Goal: Feedback & Contribution: Submit feedback/report problem

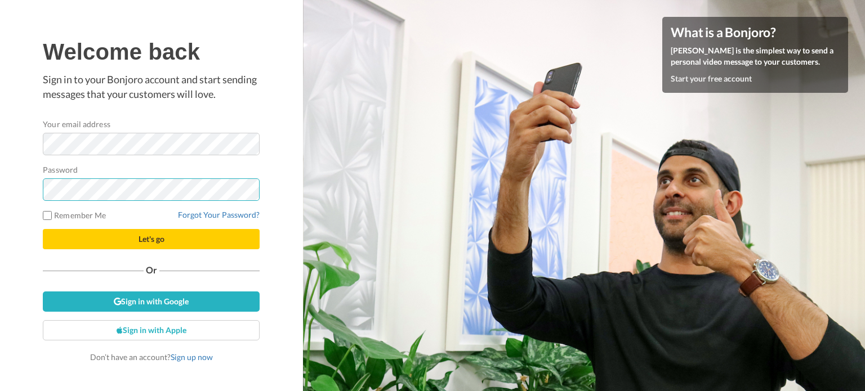
click at [43, 229] on button "Let's go" at bounding box center [151, 239] width 217 height 20
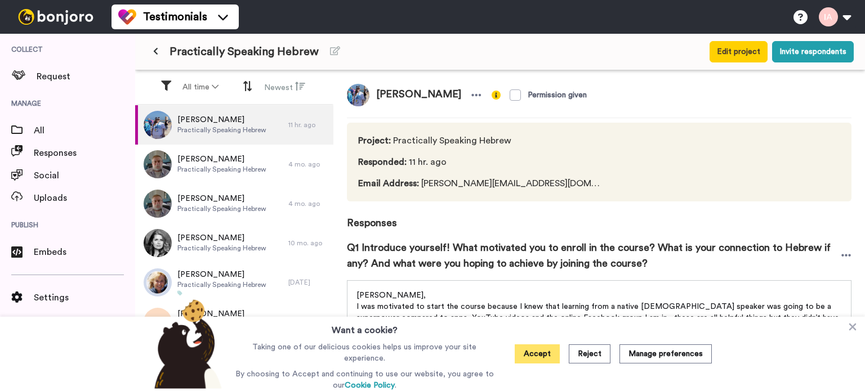
click at [534, 357] on button "Accept" at bounding box center [537, 354] width 45 height 19
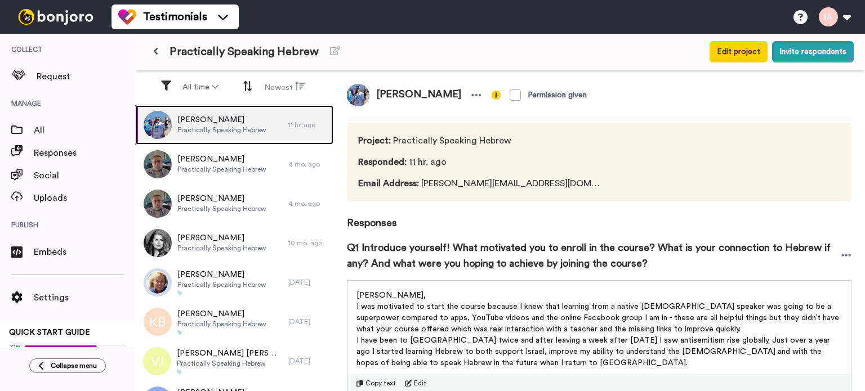
click at [158, 121] on img at bounding box center [158, 125] width 28 height 28
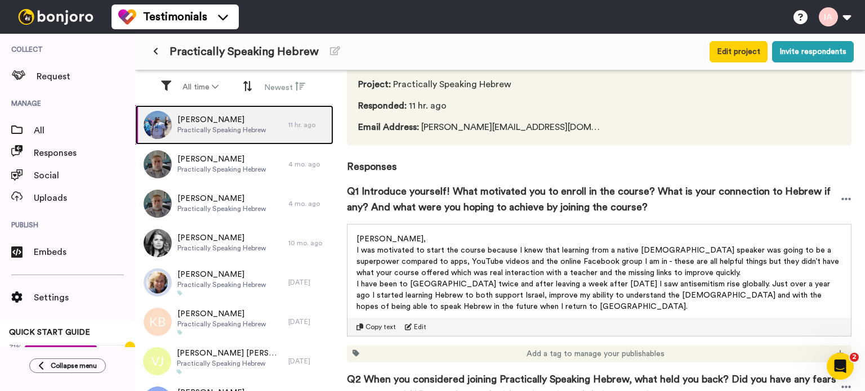
scroll to position [113, 0]
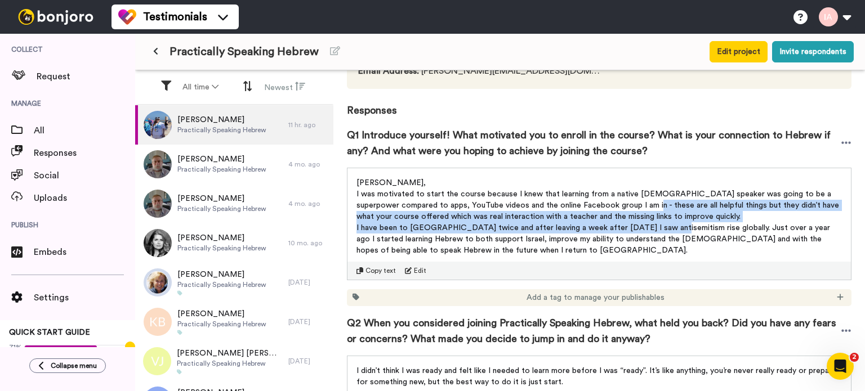
drag, startPoint x: 652, startPoint y: 204, endPoint x: 651, endPoint y: 231, distance: 27.0
click at [651, 231] on div "Shalom Inbal, I was motivated to start the course because I knew that learning …" at bounding box center [599, 216] width 485 height 79
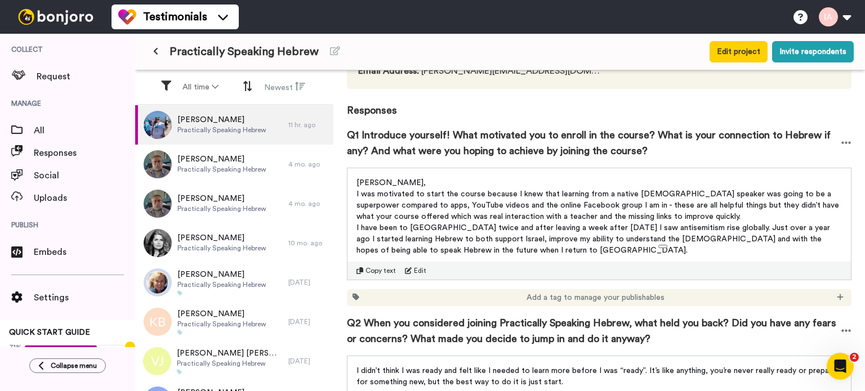
click at [648, 206] on span "I was motivated to start the course because I knew that learning from a native …" at bounding box center [599, 205] width 485 height 30
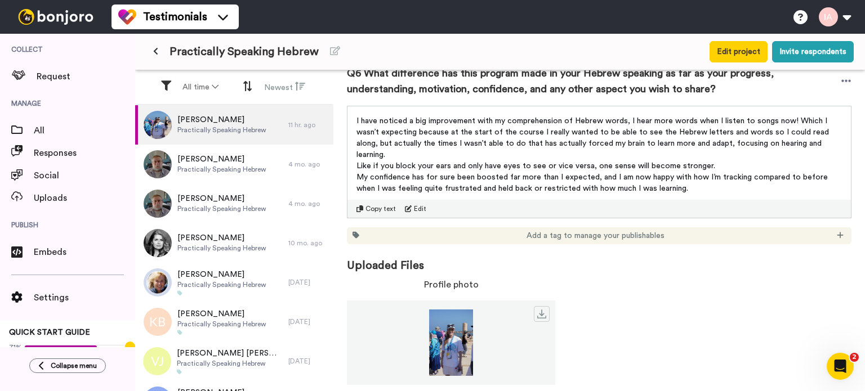
scroll to position [1156, 0]
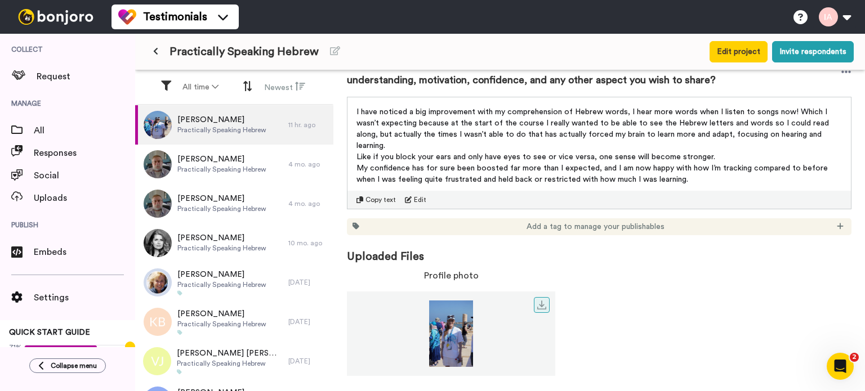
click at [451, 336] on img at bounding box center [451, 334] width 208 height 66
click at [541, 306] on icon at bounding box center [541, 305] width 9 height 9
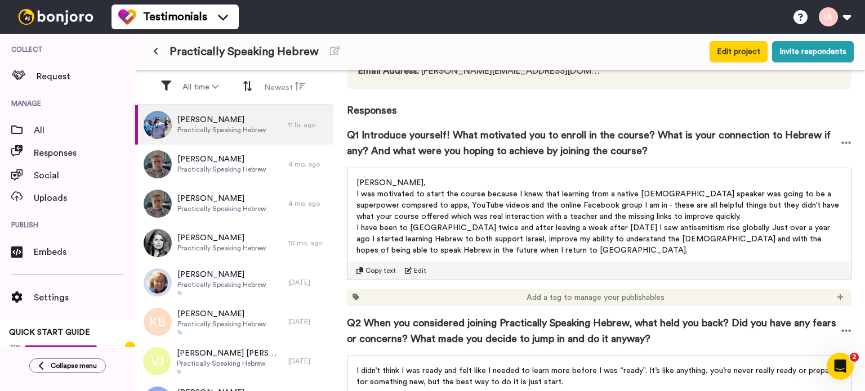
scroll to position [0, 0]
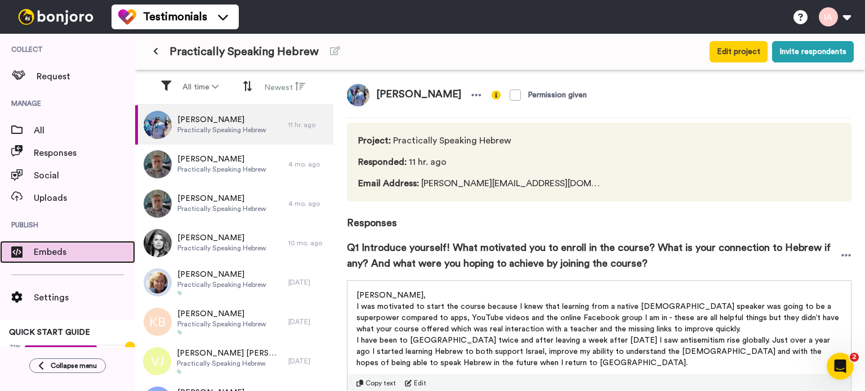
click at [50, 255] on span "Embeds" at bounding box center [84, 253] width 101 height 14
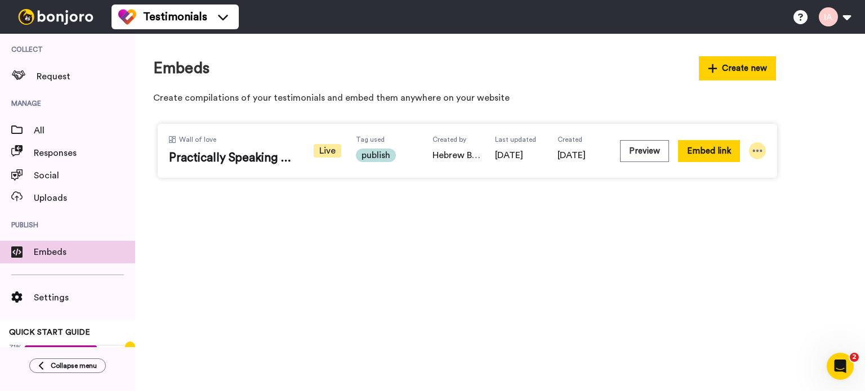
click at [759, 149] on icon at bounding box center [757, 150] width 11 height 11
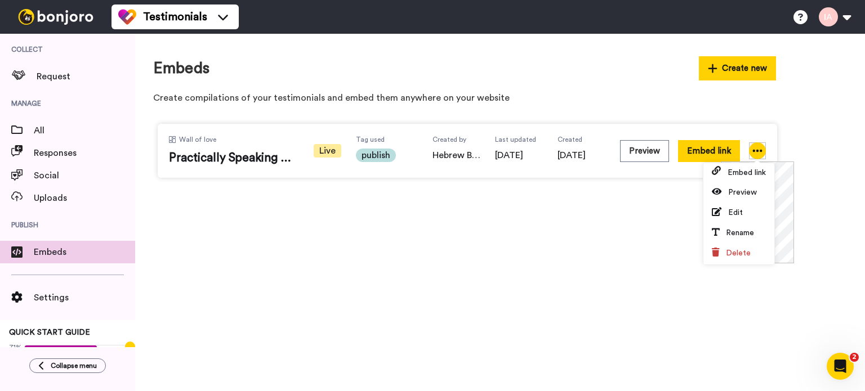
click at [759, 149] on icon at bounding box center [757, 150] width 11 height 11
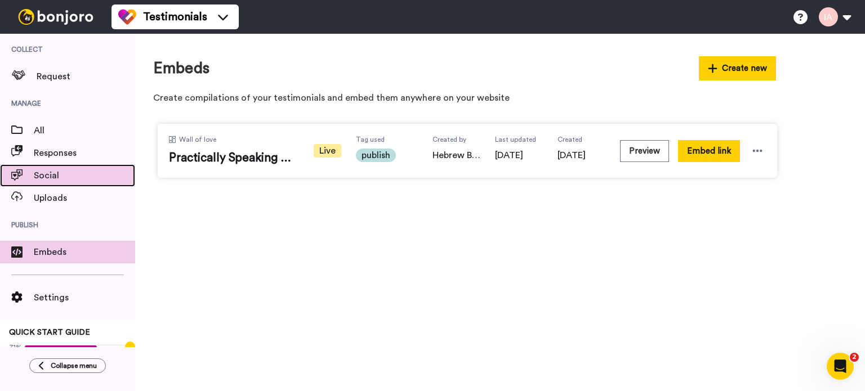
click at [52, 177] on span "Social" at bounding box center [84, 176] width 101 height 14
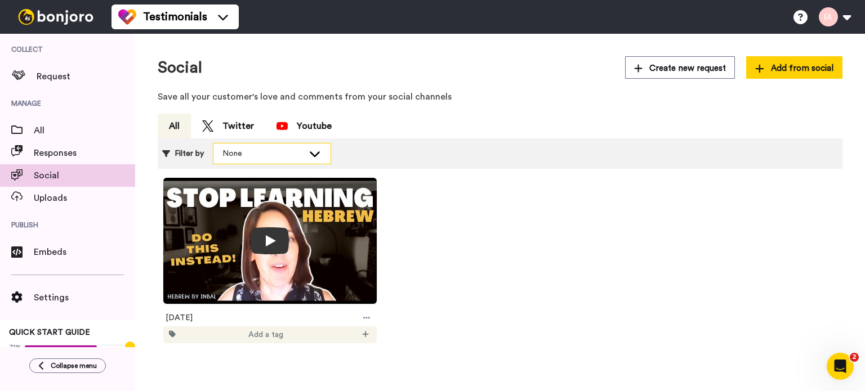
click at [259, 150] on div "None" at bounding box center [262, 153] width 81 height 11
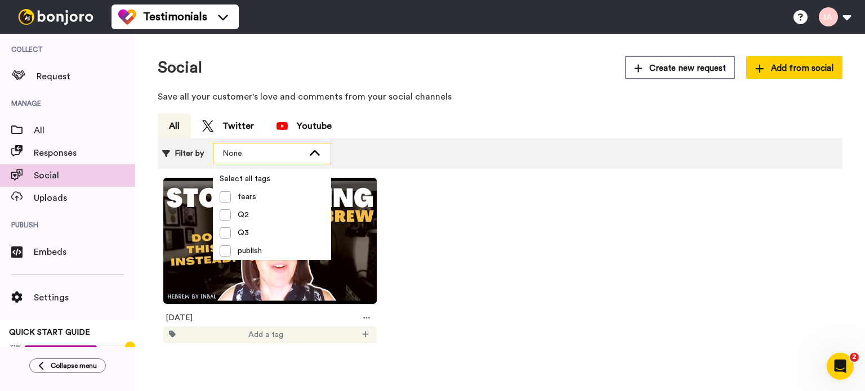
click at [259, 150] on div "None" at bounding box center [262, 153] width 81 height 11
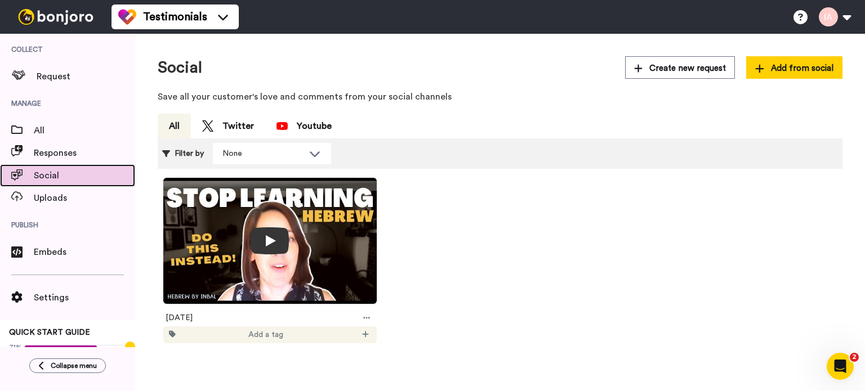
click at [61, 173] on span "Social" at bounding box center [84, 176] width 101 height 14
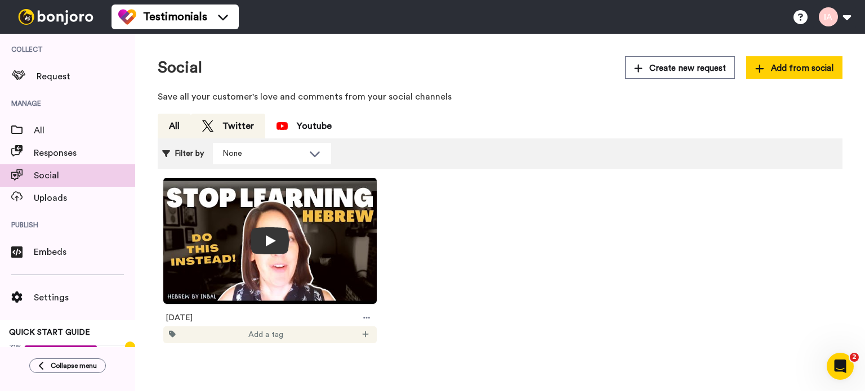
click at [229, 124] on div "Twitter" at bounding box center [228, 126] width 52 height 14
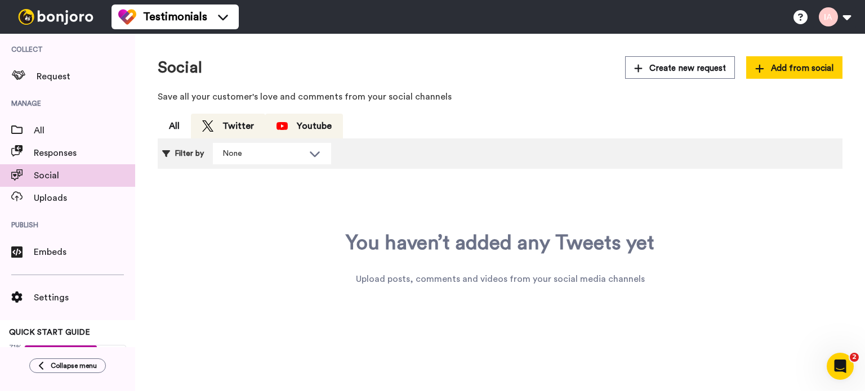
click at [315, 123] on div "Youtube" at bounding box center [304, 126] width 55 height 14
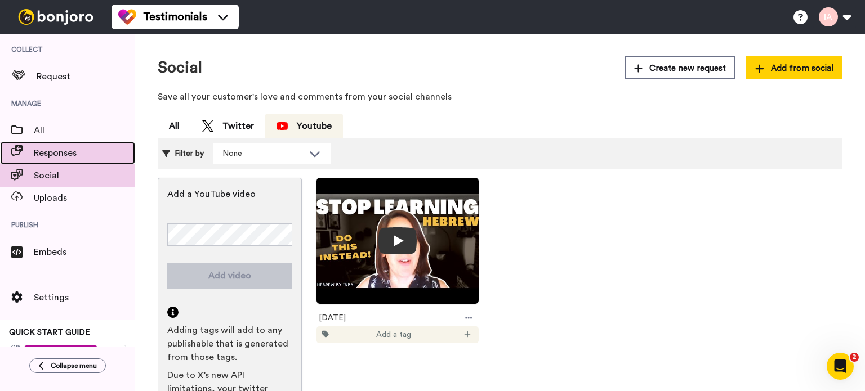
click at [55, 155] on span "Responses" at bounding box center [84, 153] width 101 height 14
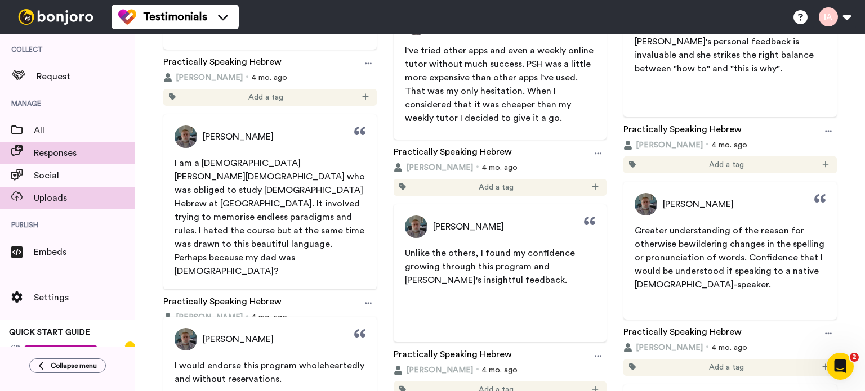
scroll to position [22, 0]
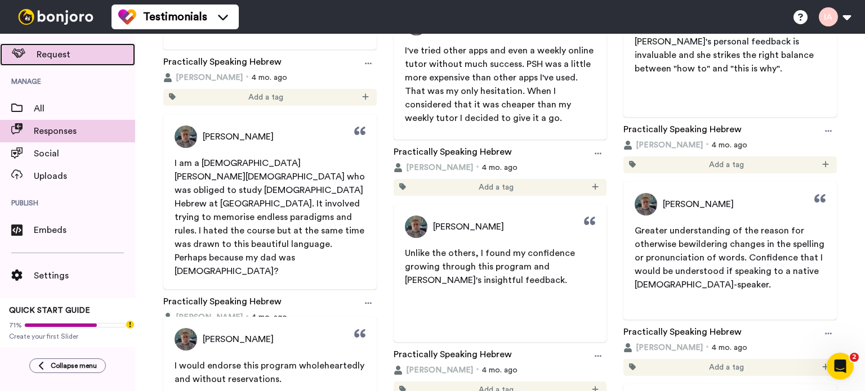
click at [61, 55] on span "Request" at bounding box center [86, 55] width 99 height 14
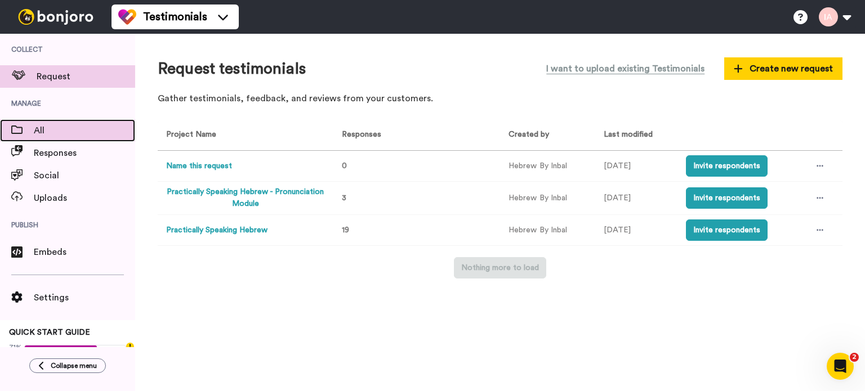
click at [40, 130] on span "All" at bounding box center [84, 131] width 101 height 14
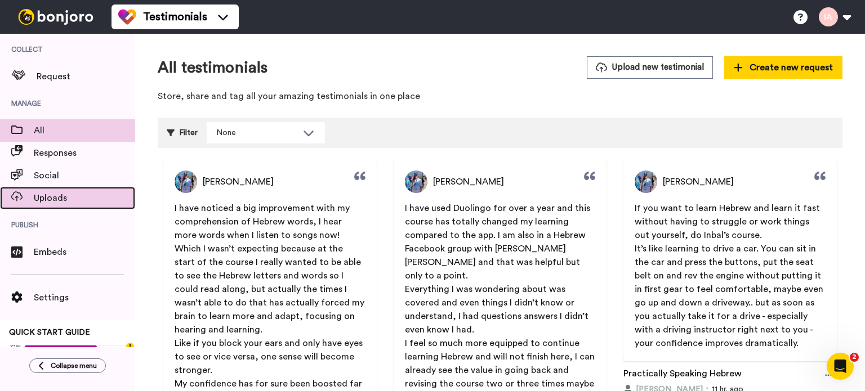
click at [64, 203] on span "Uploads" at bounding box center [84, 198] width 101 height 14
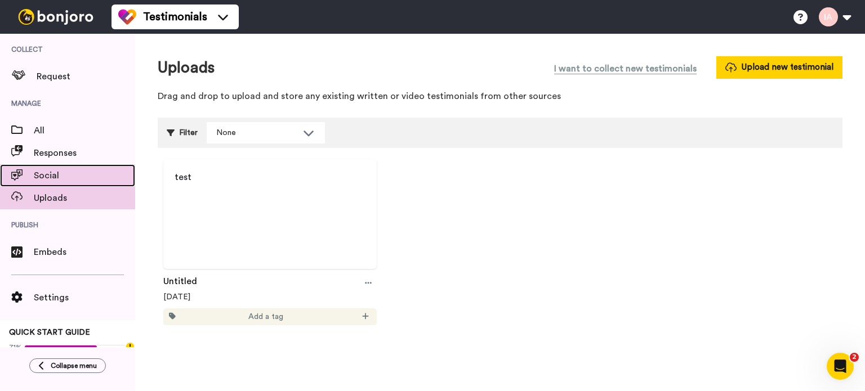
click at [46, 179] on span "Social" at bounding box center [84, 176] width 101 height 14
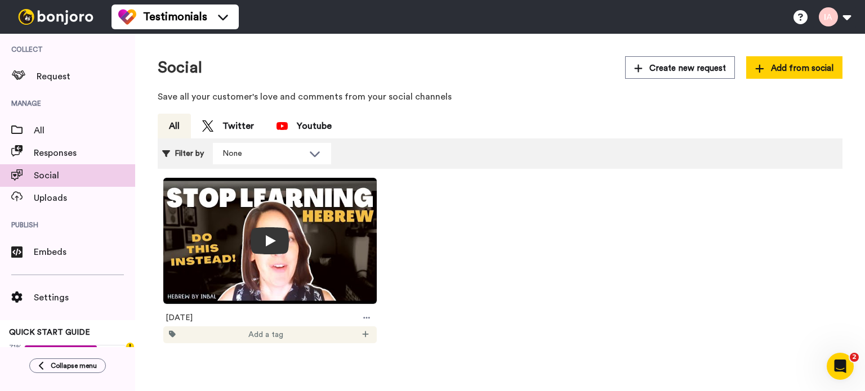
click at [57, 26] on div at bounding box center [56, 17] width 112 height 34
click at [64, 19] on img at bounding box center [56, 17] width 84 height 16
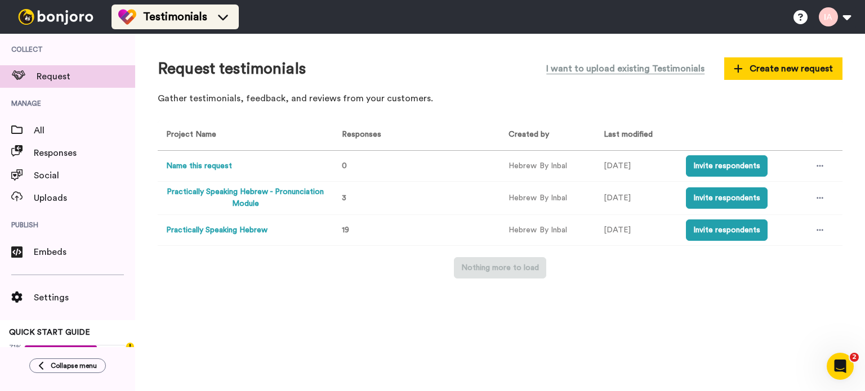
click at [168, 16] on span "Testimonials" at bounding box center [175, 17] width 64 height 16
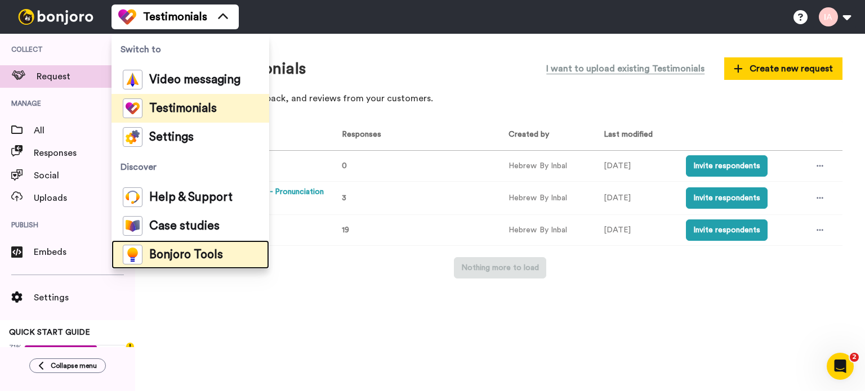
click at [194, 263] on div "Bonjoro Tools" at bounding box center [173, 255] width 100 height 20
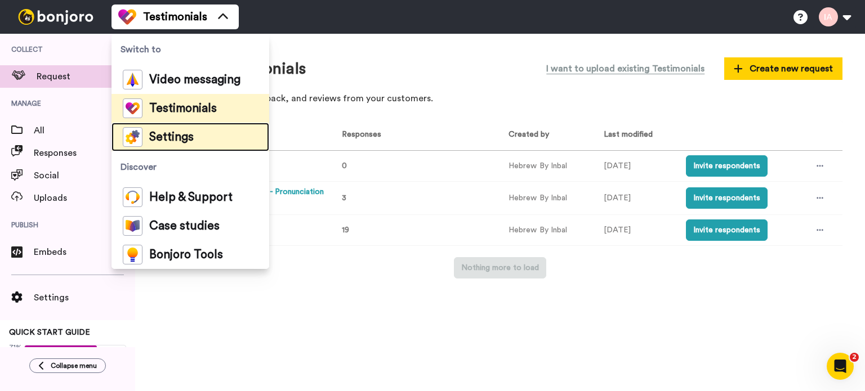
click at [186, 140] on span "Settings" at bounding box center [171, 137] width 44 height 11
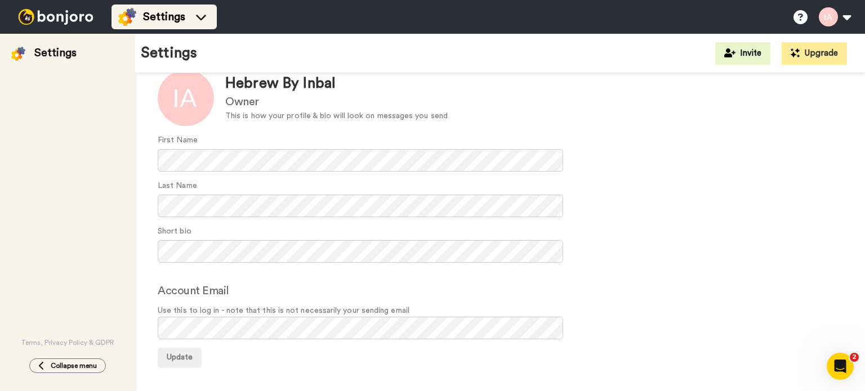
click at [148, 19] on span "Settings" at bounding box center [164, 17] width 42 height 16
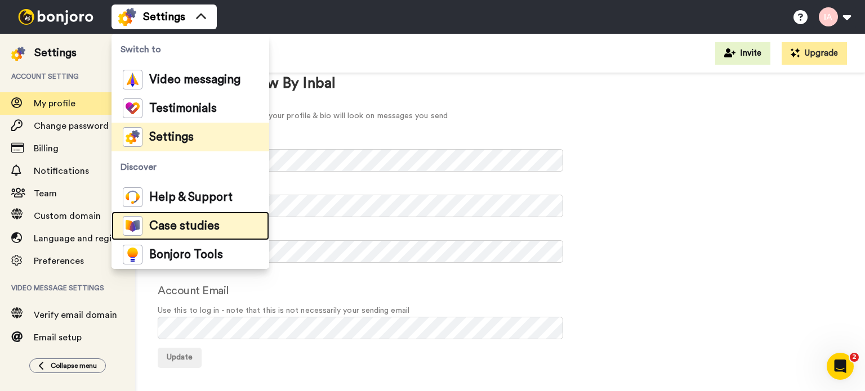
click at [181, 231] on div "Case studies" at bounding box center [171, 226] width 97 height 20
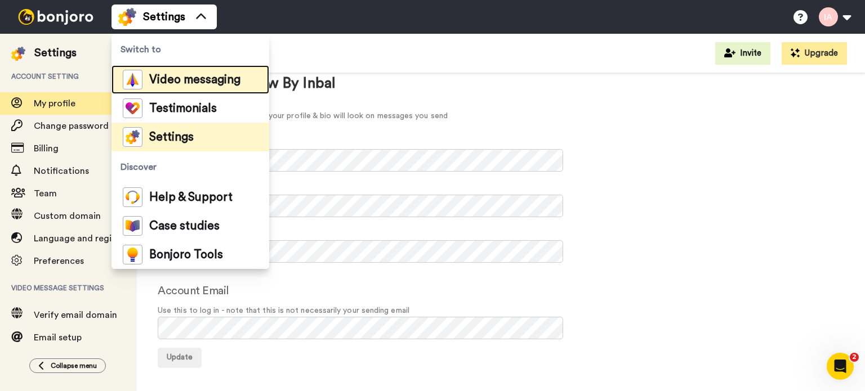
click at [186, 78] on span "Video messaging" at bounding box center [194, 79] width 91 height 11
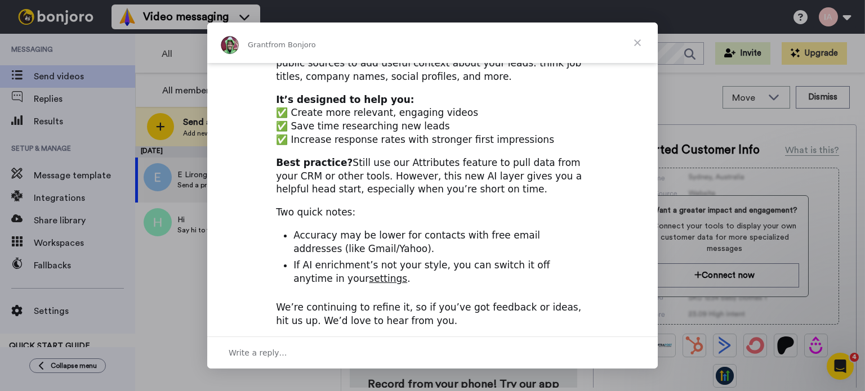
scroll to position [169, 0]
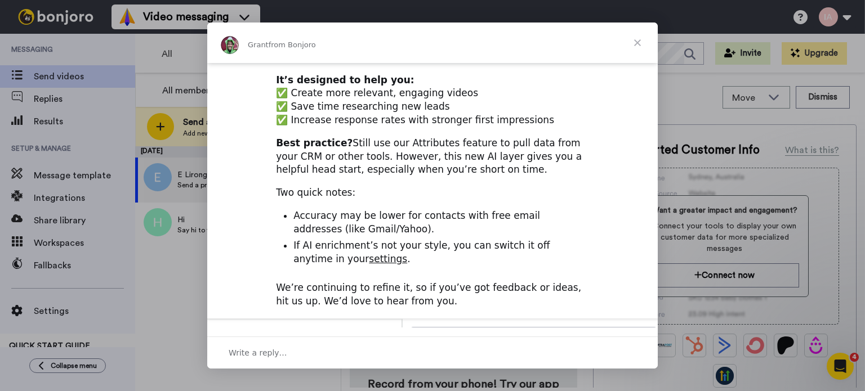
click at [639, 41] on span "Close" at bounding box center [637, 43] width 41 height 41
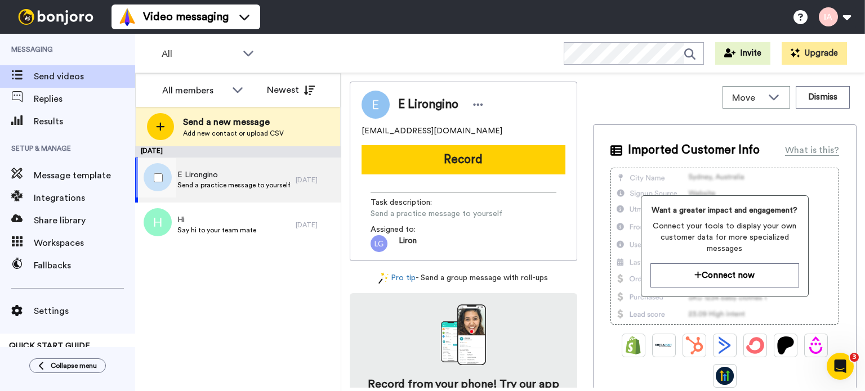
click at [230, 167] on div "E Lirongino Send a practice message to yourself" at bounding box center [215, 180] width 161 height 45
click at [231, 191] on div "E Lirongino Send a practice message to yourself" at bounding box center [215, 180] width 161 height 45
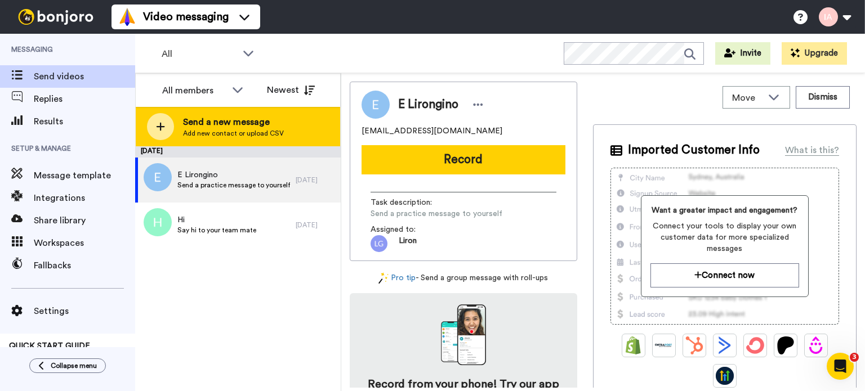
click at [236, 123] on span "Send a new message" at bounding box center [233, 122] width 101 height 14
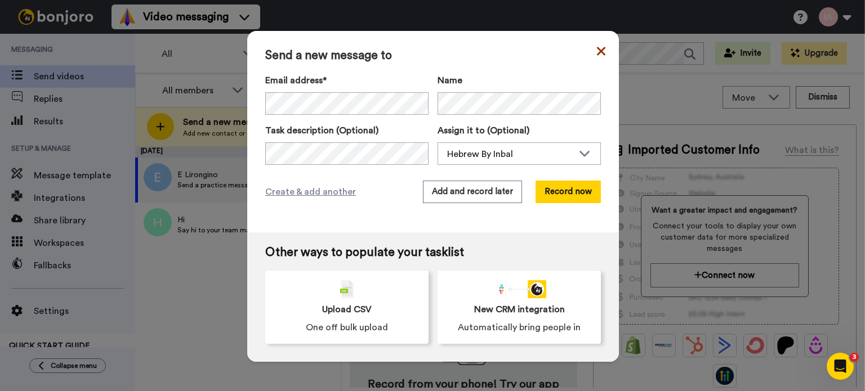
click at [597, 52] on icon at bounding box center [601, 51] width 8 height 8
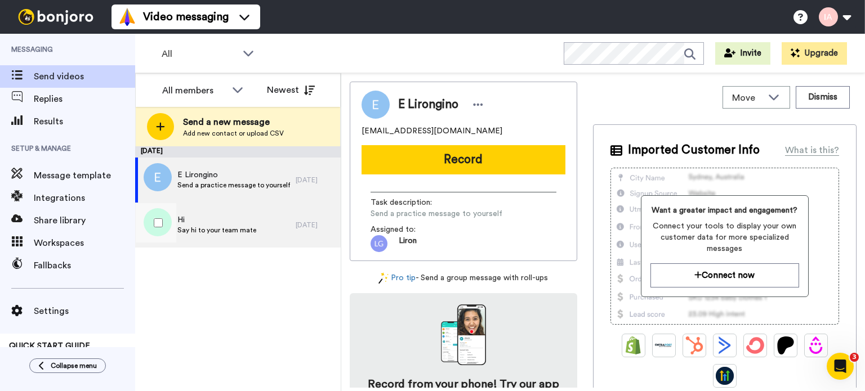
click at [214, 231] on span "Say hi to your team mate" at bounding box center [216, 230] width 79 height 9
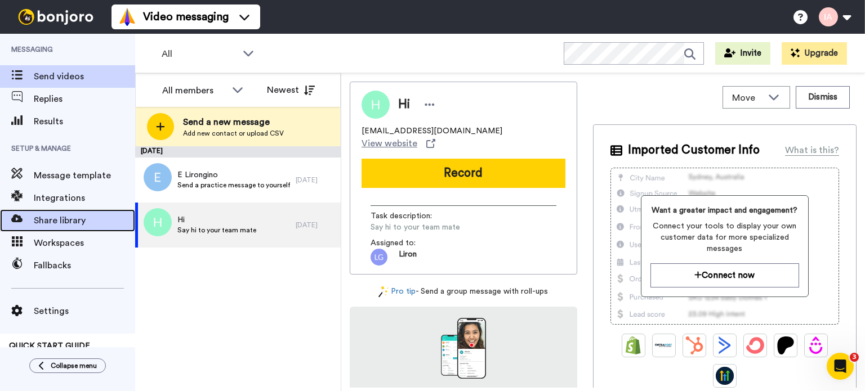
click at [62, 221] on span "Share library" at bounding box center [84, 221] width 101 height 14
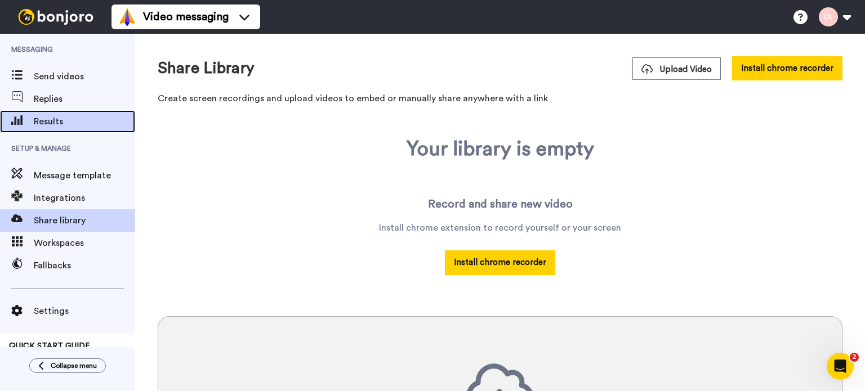
click at [52, 128] on span "Results" at bounding box center [84, 122] width 101 height 14
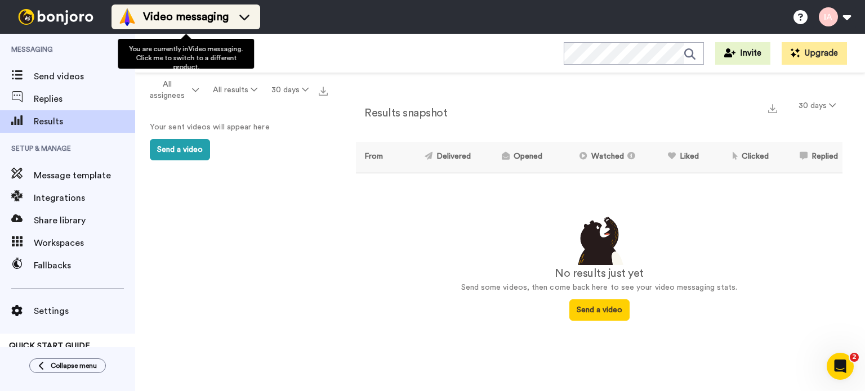
click at [186, 15] on span "Video messaging" at bounding box center [186, 17] width 86 height 16
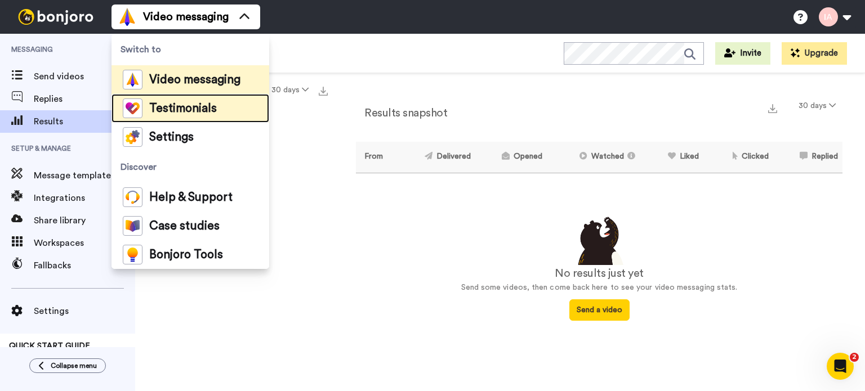
click at [168, 110] on span "Testimonials" at bounding box center [183, 108] width 68 height 11
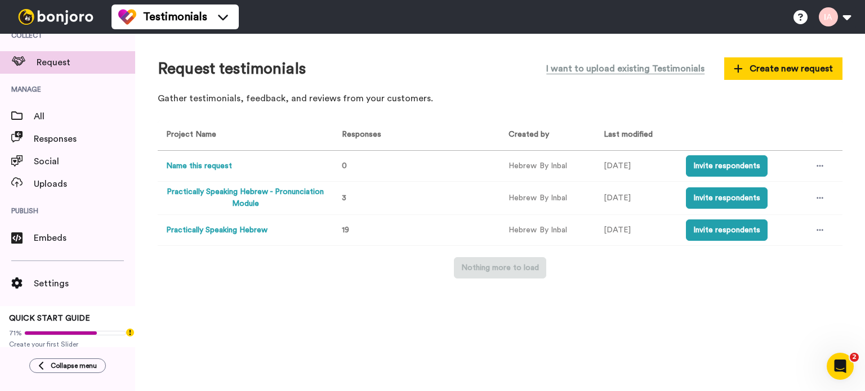
scroll to position [22, 0]
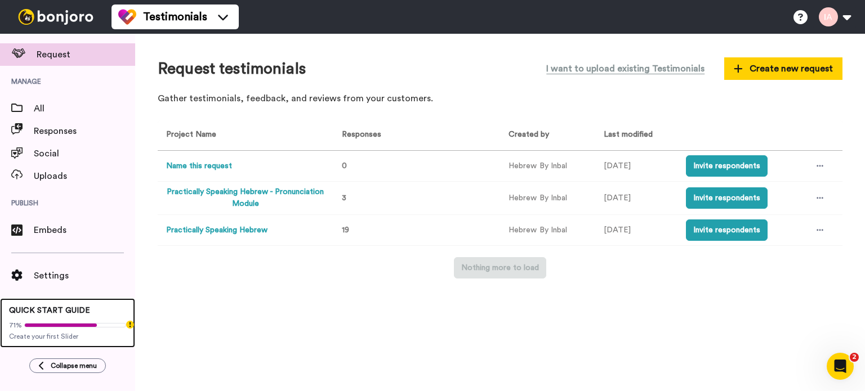
click at [42, 335] on span "Create your first Slider" at bounding box center [67, 336] width 117 height 9
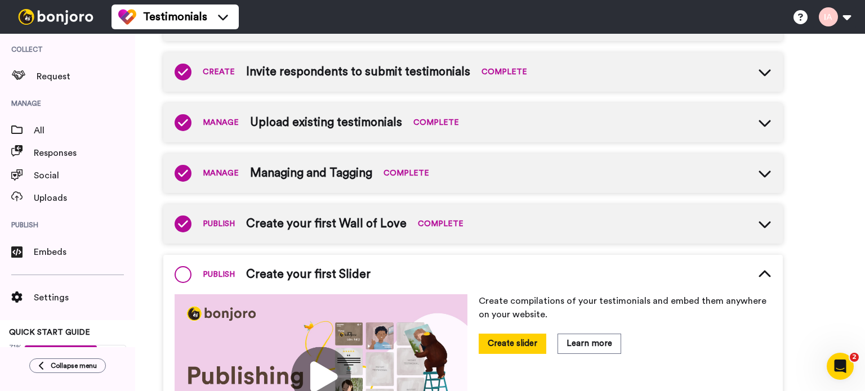
scroll to position [225, 0]
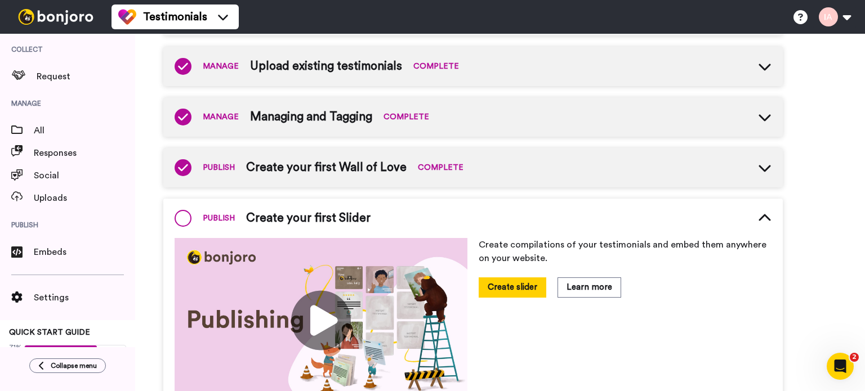
click at [374, 167] on span "Create your first Wall of Love" at bounding box center [326, 167] width 161 height 17
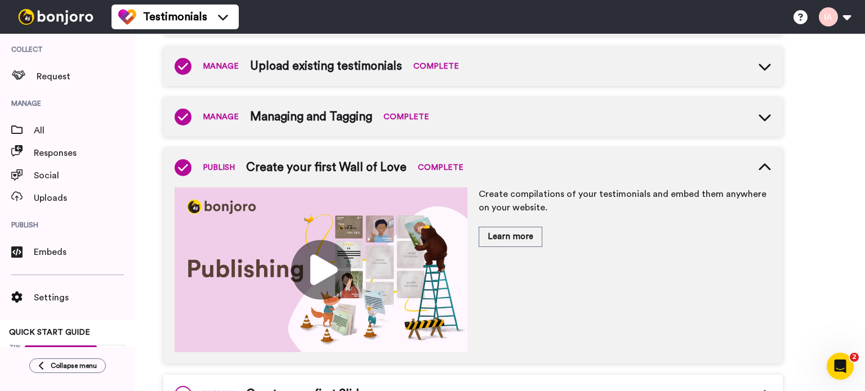
click at [321, 260] on img at bounding box center [321, 270] width 293 height 165
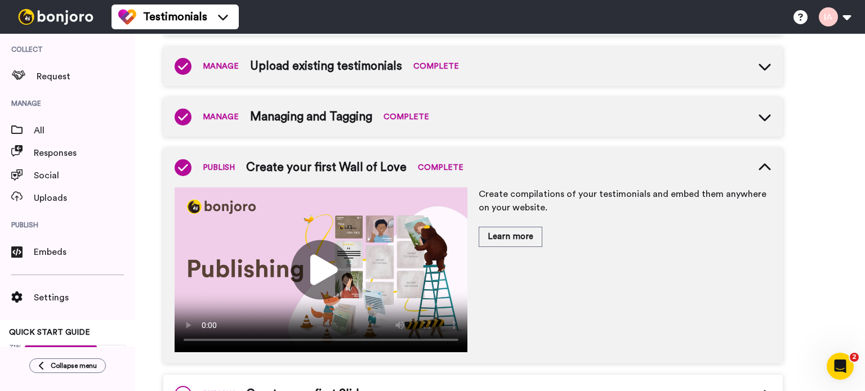
scroll to position [451, 0]
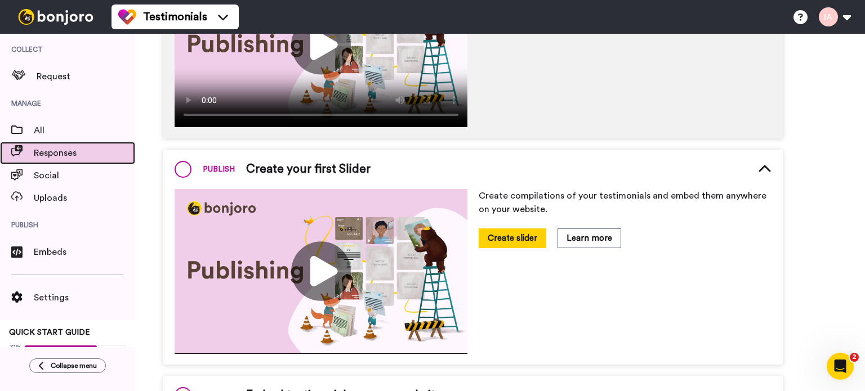
click at [56, 149] on span "Responses" at bounding box center [84, 153] width 101 height 14
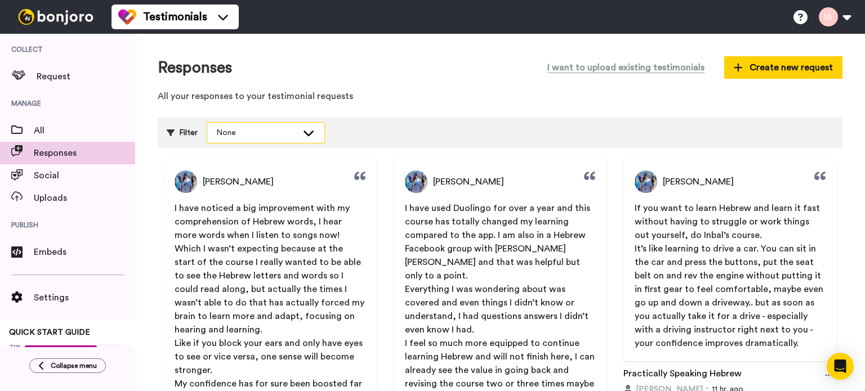
click at [269, 131] on div "None" at bounding box center [256, 132] width 81 height 11
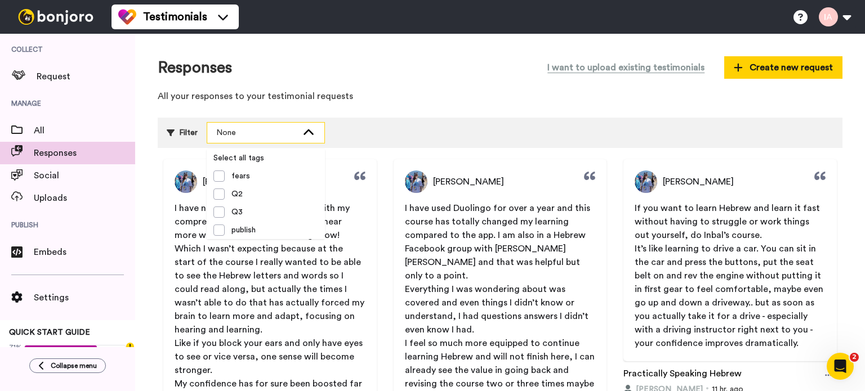
click at [269, 131] on div "None" at bounding box center [256, 132] width 81 height 11
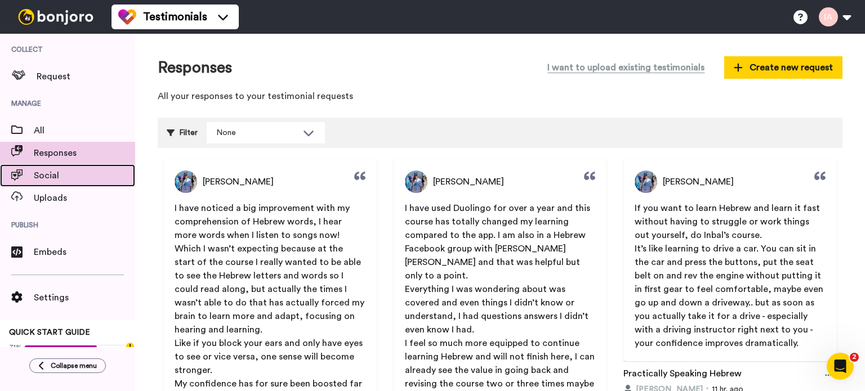
click at [55, 174] on span "Social" at bounding box center [84, 176] width 101 height 14
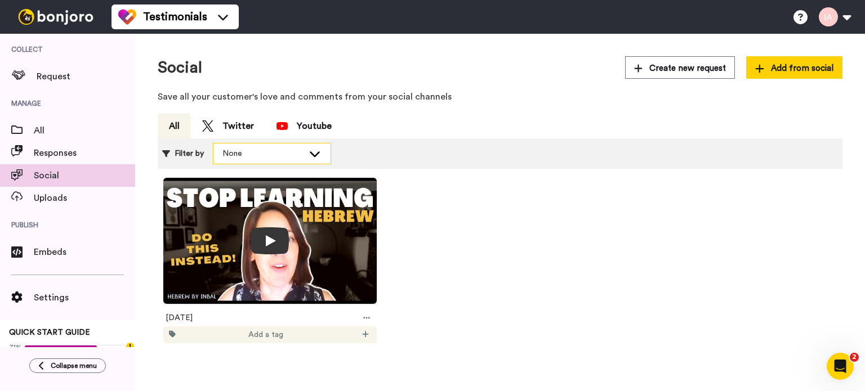
click at [247, 154] on div "None" at bounding box center [262, 153] width 81 height 11
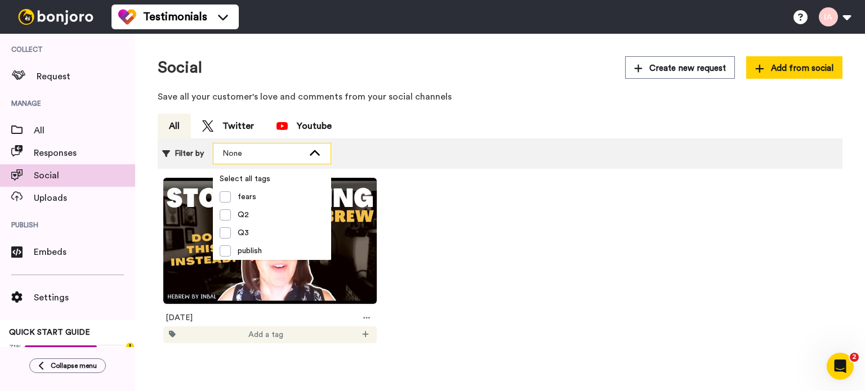
click at [247, 154] on div "None" at bounding box center [262, 153] width 81 height 11
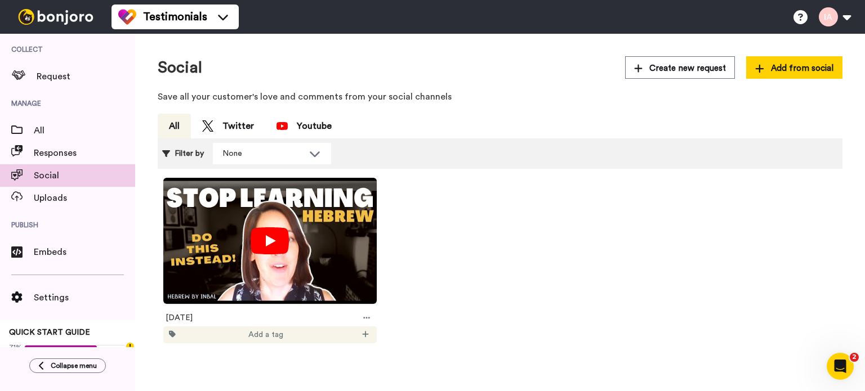
click at [337, 254] on img at bounding box center [269, 241] width 213 height 126
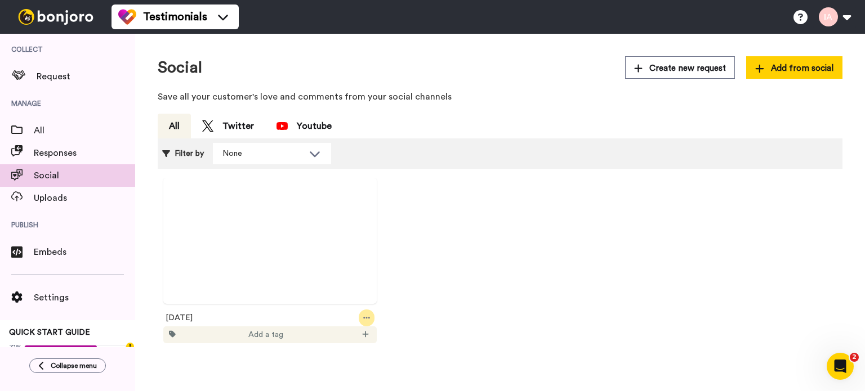
click at [366, 319] on icon at bounding box center [366, 318] width 7 height 8
click at [260, 155] on div "None" at bounding box center [262, 153] width 81 height 11
click at [311, 124] on div "Youtube" at bounding box center [304, 126] width 55 height 14
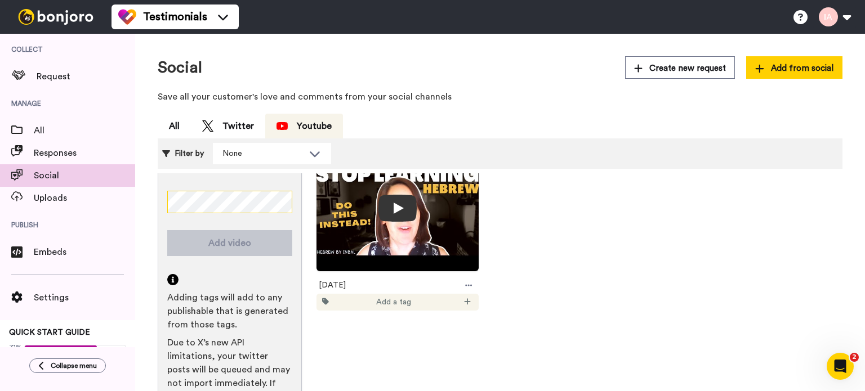
scroll to position [0, 113]
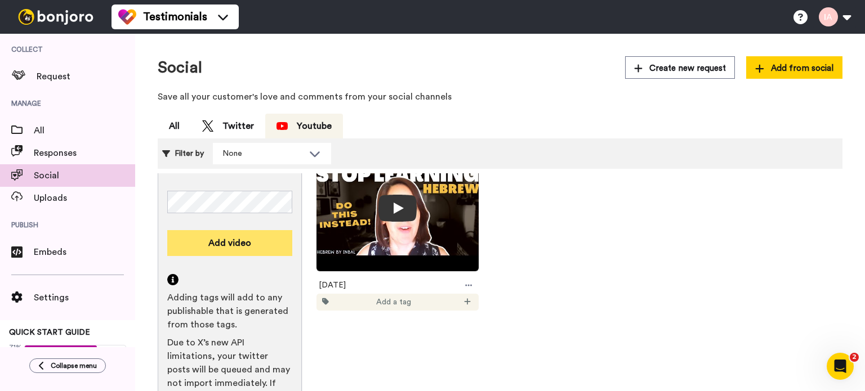
click at [236, 246] on button "Add video" at bounding box center [229, 243] width 125 height 26
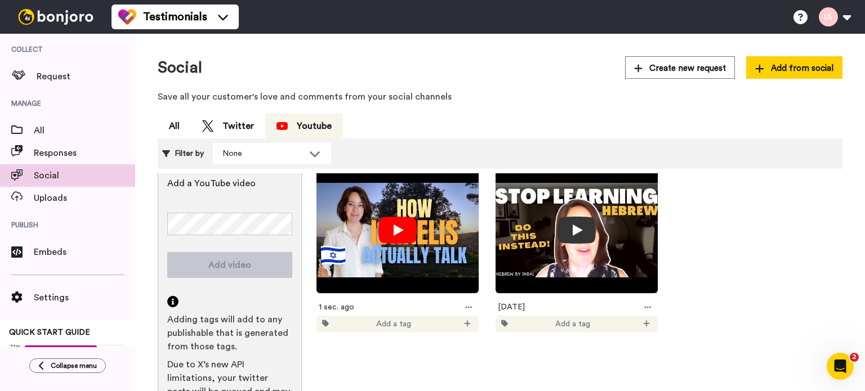
scroll to position [0, 0]
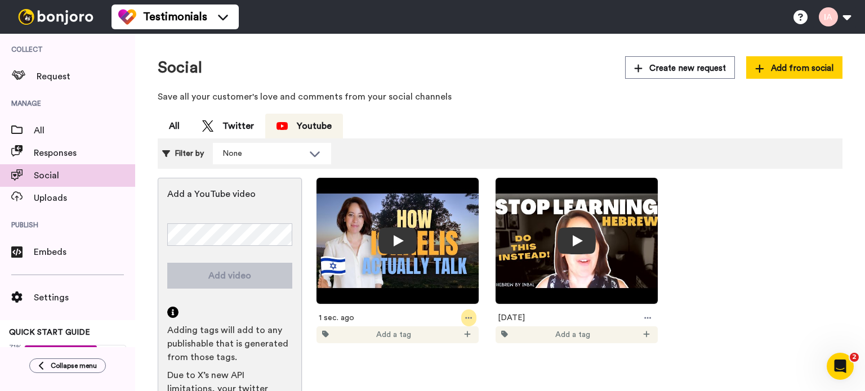
click at [471, 317] on div at bounding box center [468, 318] width 15 height 17
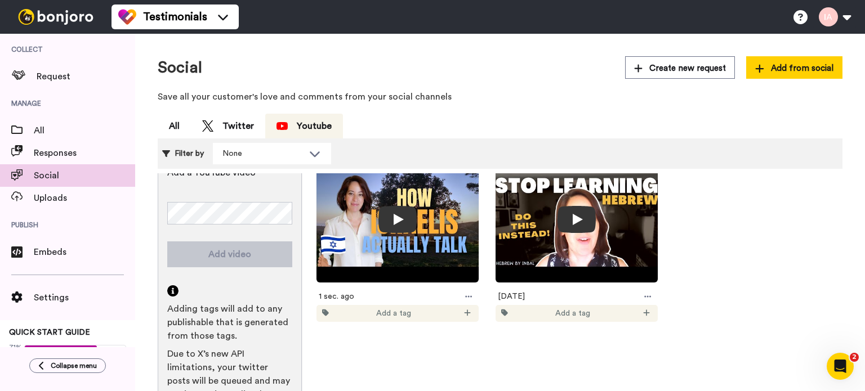
scroll to position [33, 0]
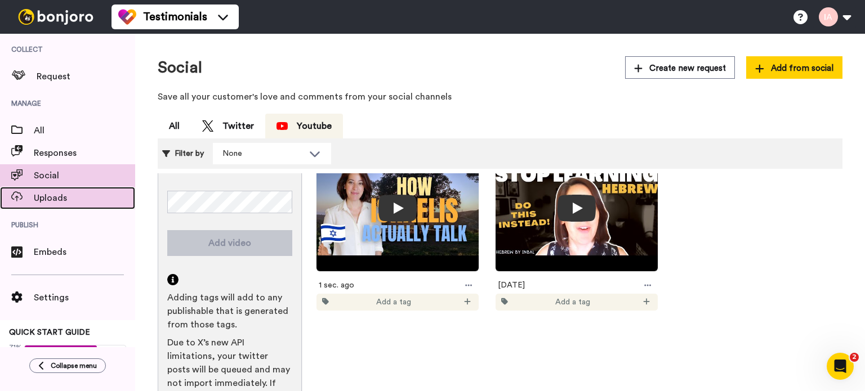
click at [50, 197] on span "Uploads" at bounding box center [84, 198] width 101 height 14
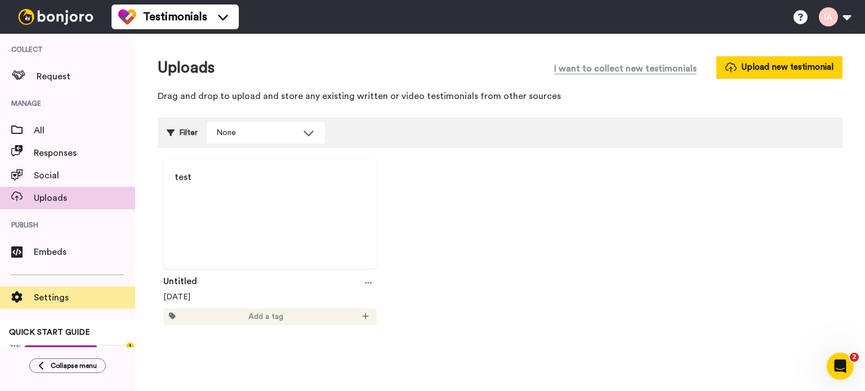
scroll to position [22, 0]
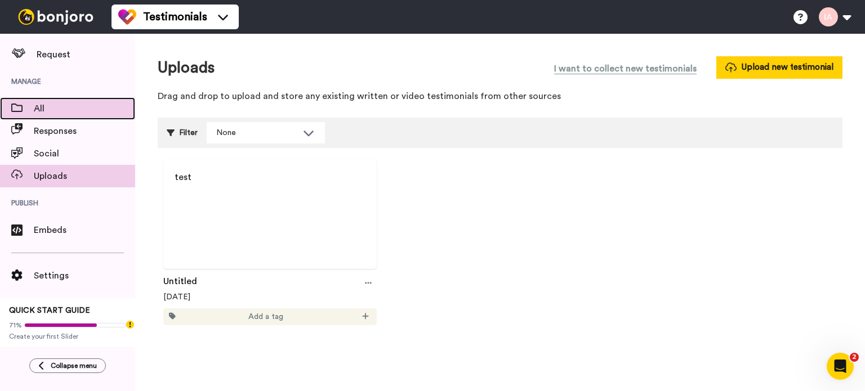
click at [57, 102] on span "All" at bounding box center [84, 109] width 101 height 14
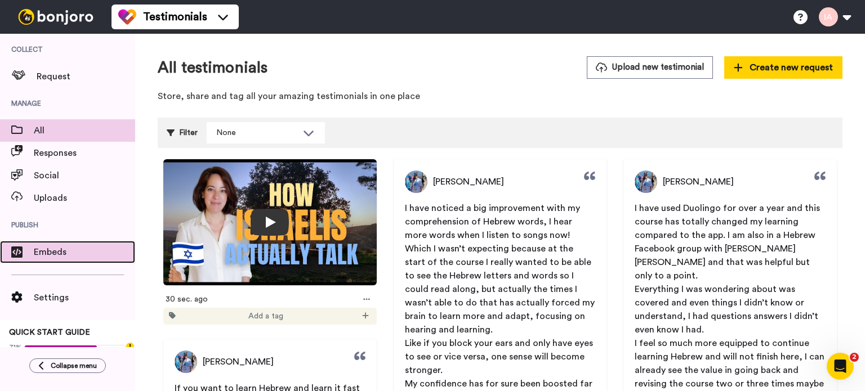
click at [60, 252] on span "Embeds" at bounding box center [84, 253] width 101 height 14
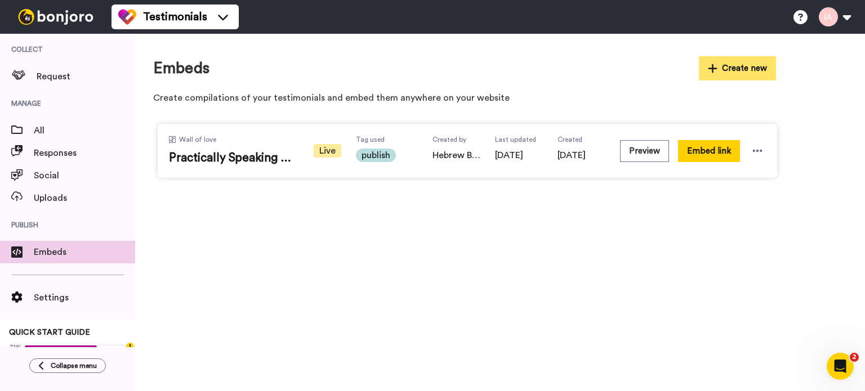
click at [761, 65] on button "Create new" at bounding box center [738, 68] width 78 height 24
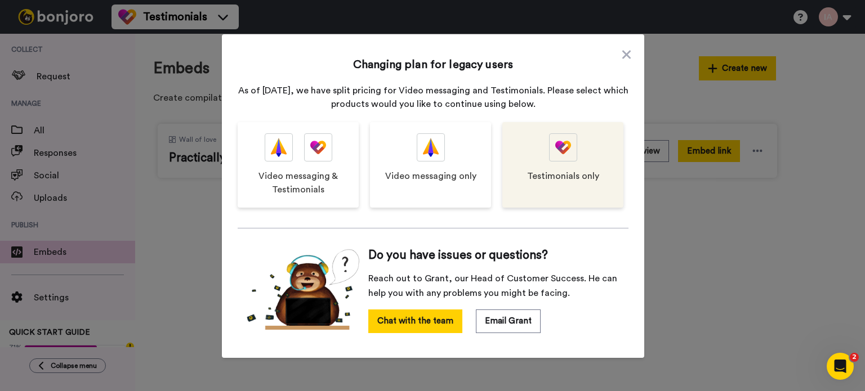
click at [594, 186] on div "Testimonials only" at bounding box center [562, 165] width 121 height 86
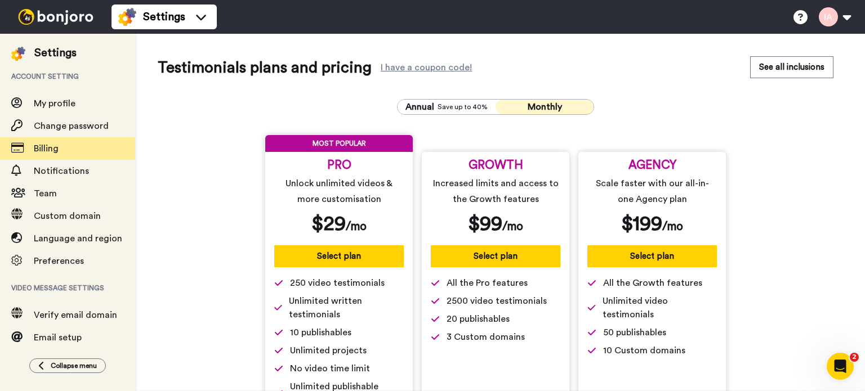
click at [550, 104] on span "Monthly" at bounding box center [545, 107] width 34 height 9
click at [834, 17] on button at bounding box center [834, 17] width 43 height 25
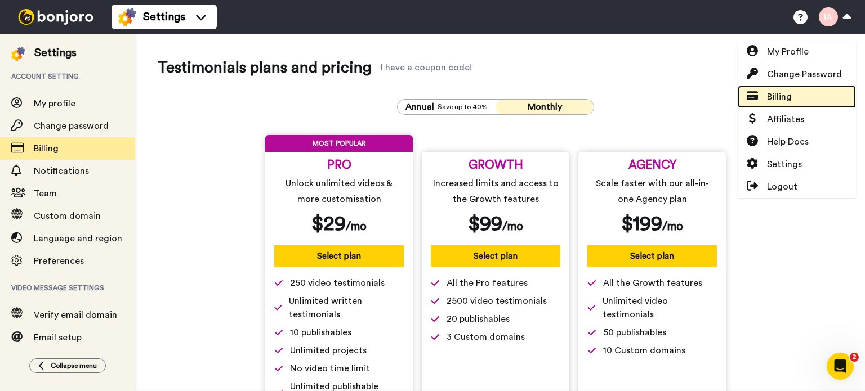
click at [779, 99] on span "Billing" at bounding box center [779, 97] width 25 height 14
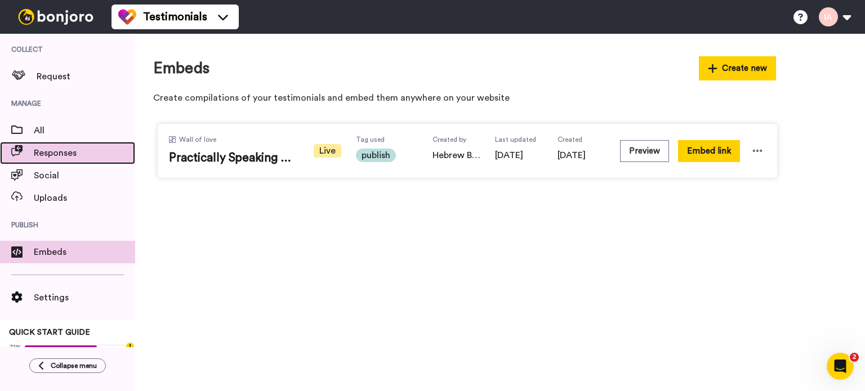
click at [63, 157] on span "Responses" at bounding box center [84, 153] width 101 height 14
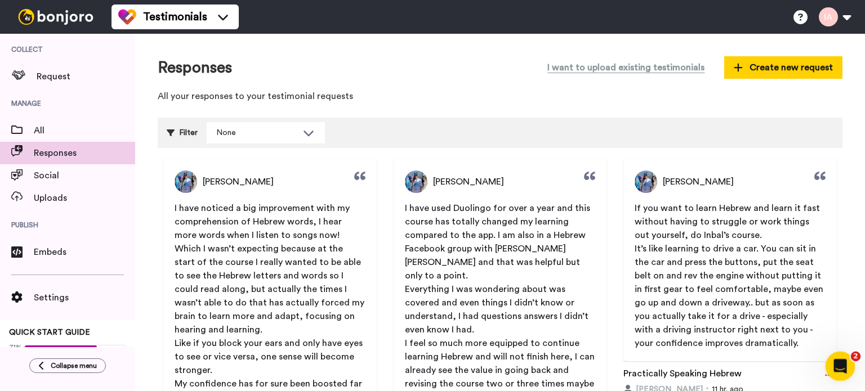
click at [839, 363] on icon "Open Intercom Messenger" at bounding box center [839, 364] width 8 height 9
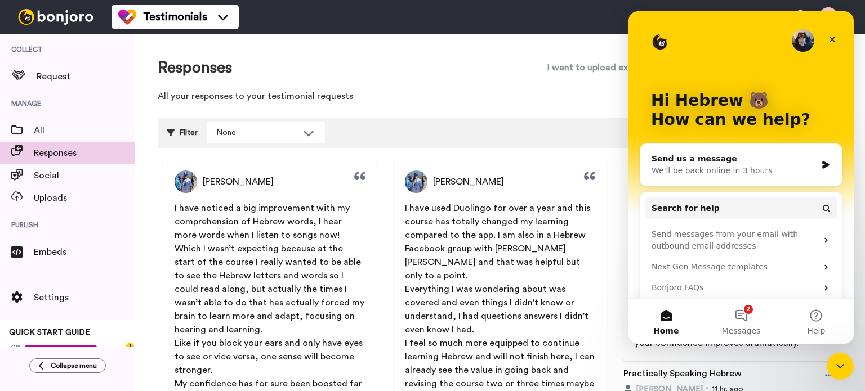
click at [709, 164] on div "Send us a message" at bounding box center [734, 159] width 165 height 12
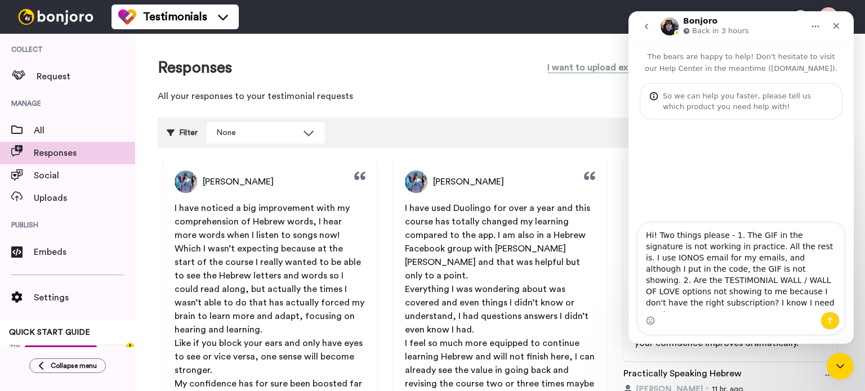
click at [816, 303] on textarea "Hi! Two things please - 1. The GIF in the signature is not working in practice.…" at bounding box center [741, 267] width 206 height 89
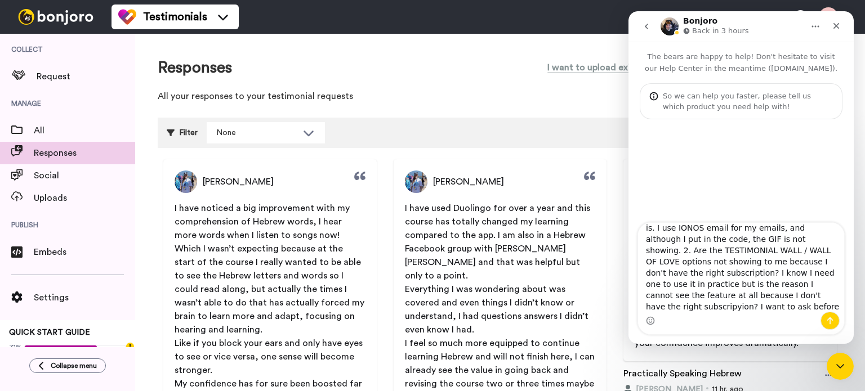
scroll to position [41, 0]
drag, startPoint x: 659, startPoint y: 295, endPoint x: 786, endPoint y: 302, distance: 127.5
click at [751, 313] on div "Hi! Two things please - 1. The GIF in the signature is not working in practice.…" at bounding box center [741, 279] width 206 height 112
click at [694, 252] on textarea "Hi! Two things please - 1. The GIF in the signature is not working in practice.…" at bounding box center [741, 267] width 206 height 89
click at [736, 230] on textarea "Hi! Two things please - 1. The GIF in the signature is not working in practice.…" at bounding box center [741, 267] width 206 height 89
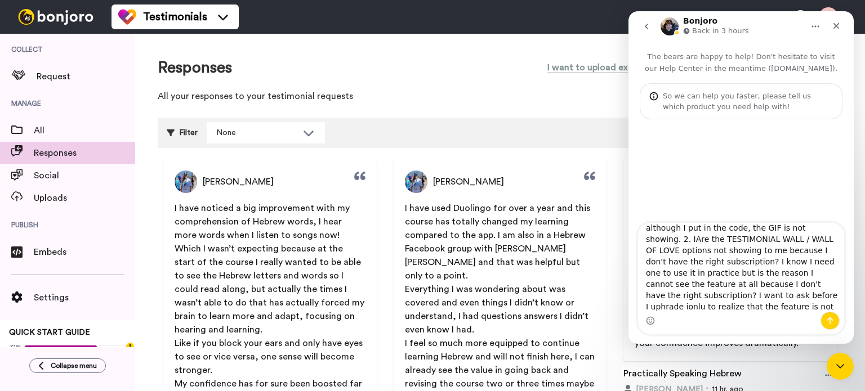
scroll to position [41, 0]
click at [678, 252] on textarea "Hi! Two things please - 1. The GIF in the signature is not working in practice.…" at bounding box center [741, 267] width 206 height 89
drag, startPoint x: 727, startPoint y: 293, endPoint x: 770, endPoint y: 280, distance: 45.8
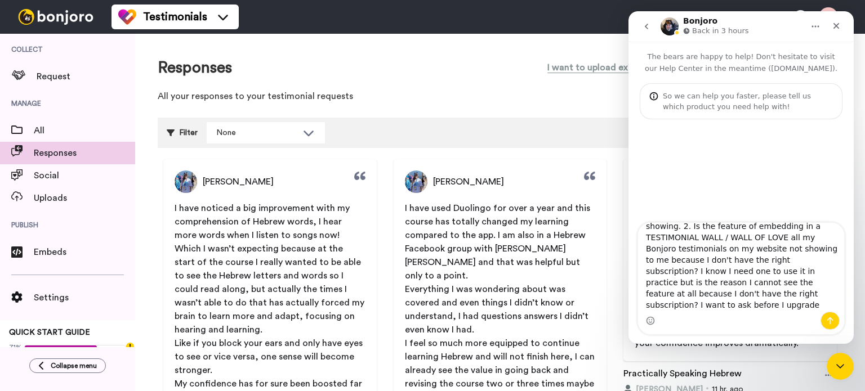
click at [784, 255] on textarea "Hi! Two things please - 1. The GIF in the signature is not working in practice.…" at bounding box center [741, 267] width 206 height 89
click at [724, 292] on textarea "Hi! Two things please - 1. The GIF in the signature is not working in practice.…" at bounding box center [741, 267] width 206 height 89
type textarea "Hi! Two things please - 1. The GIF in the signature is not working in practice.…"
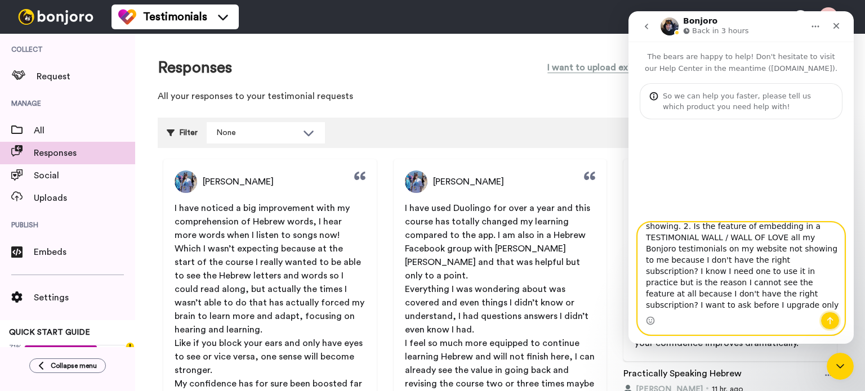
click at [830, 322] on icon "Send a message…" at bounding box center [830, 321] width 6 height 7
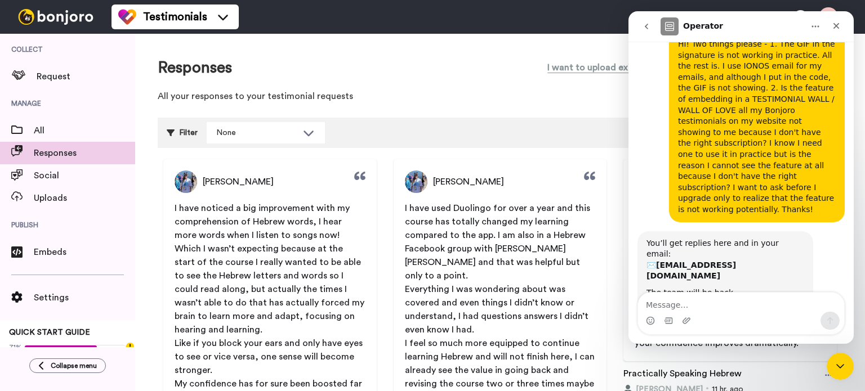
scroll to position [104, 0]
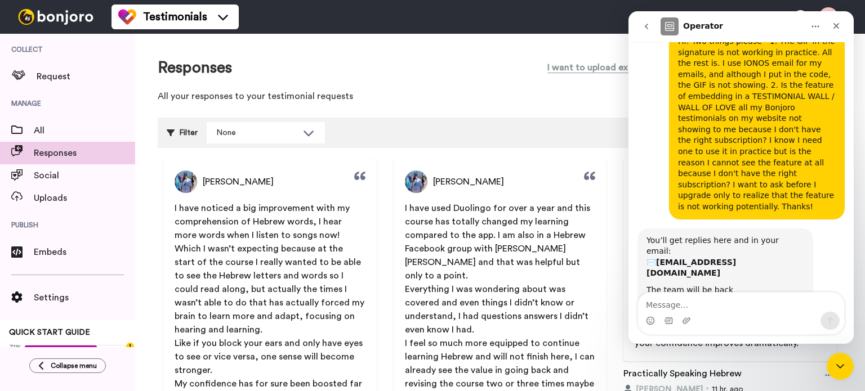
click at [638, 112] on div "Hi! Two things please - 1. The GIF in the signature is not working in practice.…" at bounding box center [741, 128] width 207 height 199
click at [835, 26] on icon "Close" at bounding box center [837, 26] width 6 height 6
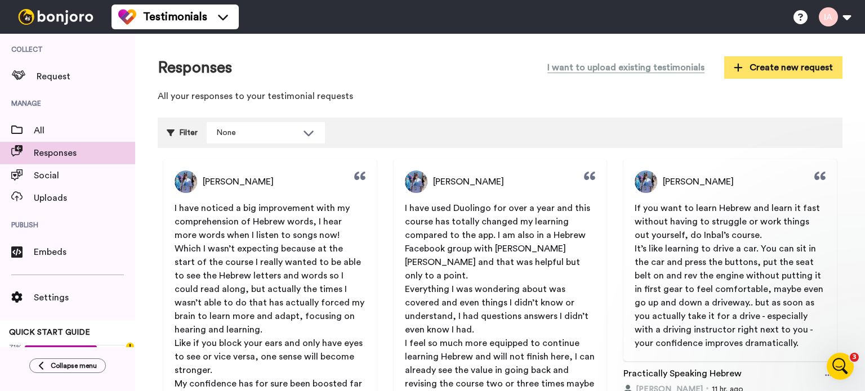
scroll to position [103, 0]
